Goal: Find specific page/section: Find specific page/section

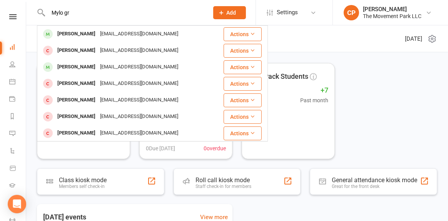
type input "Mylo gr"
click at [74, 32] on div "[PERSON_NAME]" at bounding box center [76, 33] width 43 height 11
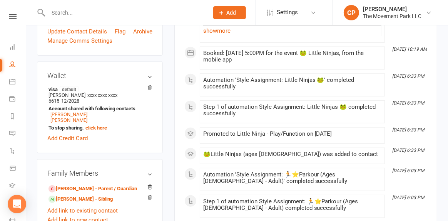
scroll to position [330, 0]
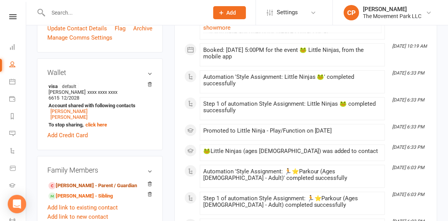
click at [81, 182] on link "[PERSON_NAME] - Parent / Guardian" at bounding box center [93, 186] width 89 height 8
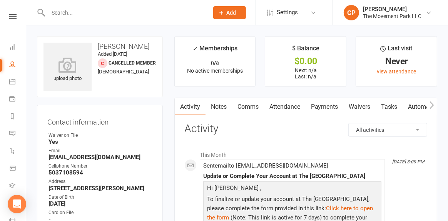
click at [364, 109] on link "Waivers" at bounding box center [360, 107] width 32 height 18
